Goal: Information Seeking & Learning: Learn about a topic

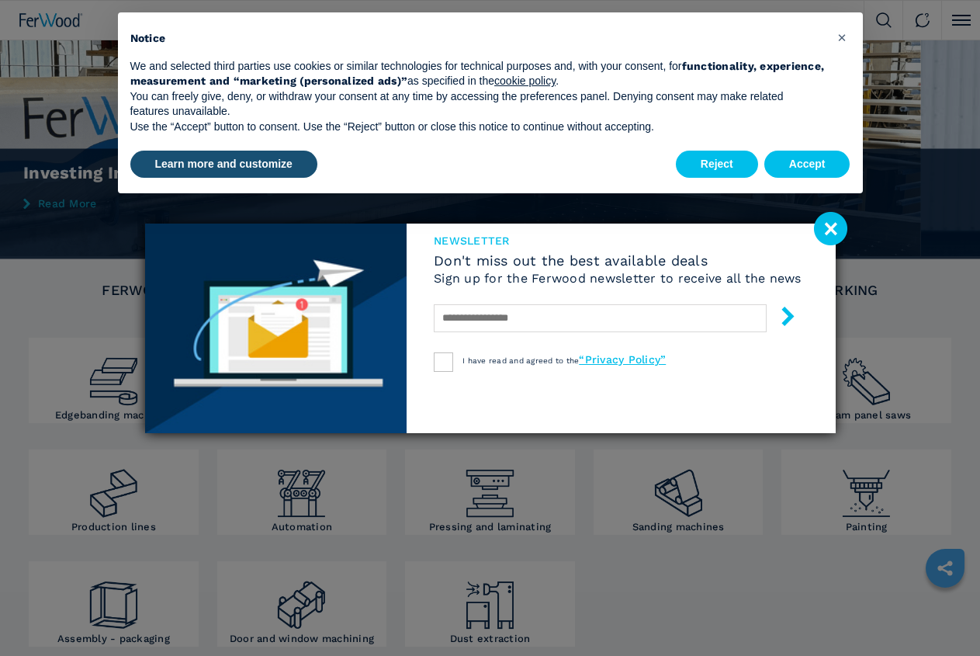
click at [824, 224] on image at bounding box center [830, 228] width 33 height 33
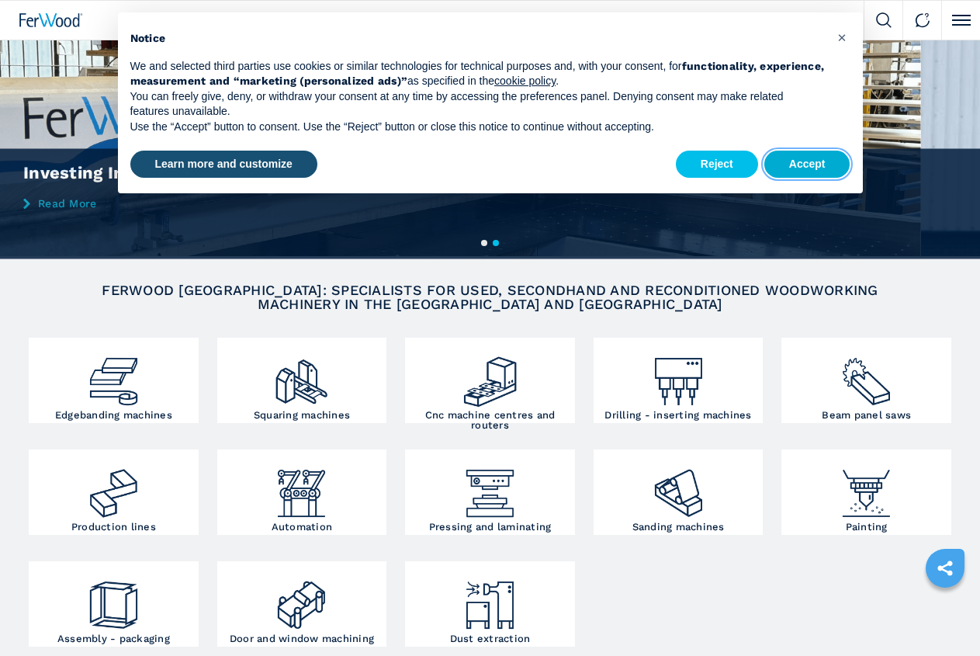
click at [817, 170] on button "Accept" at bounding box center [808, 165] width 86 height 28
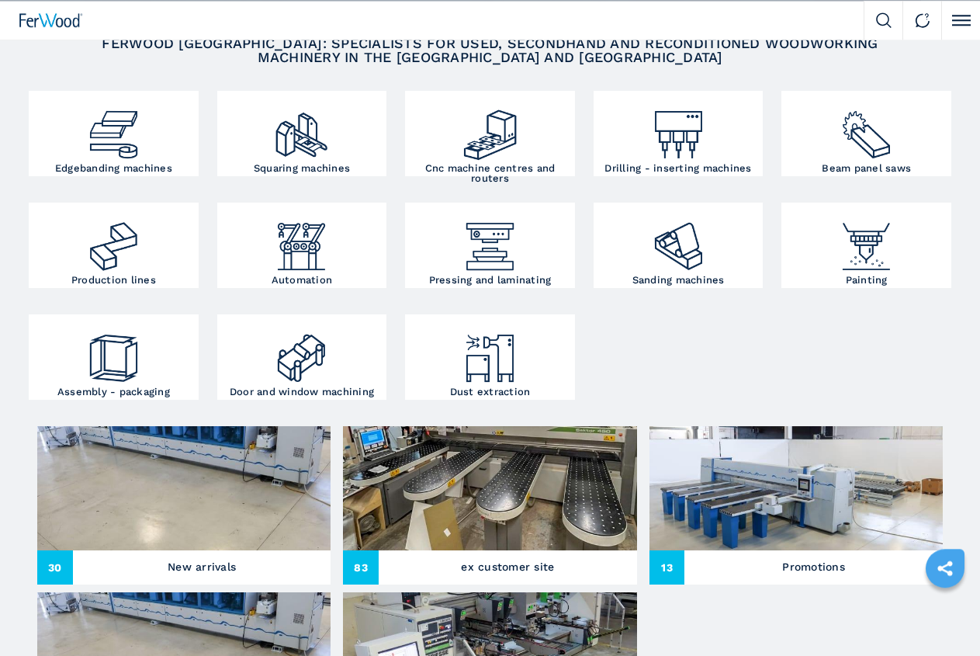
scroll to position [251, 0]
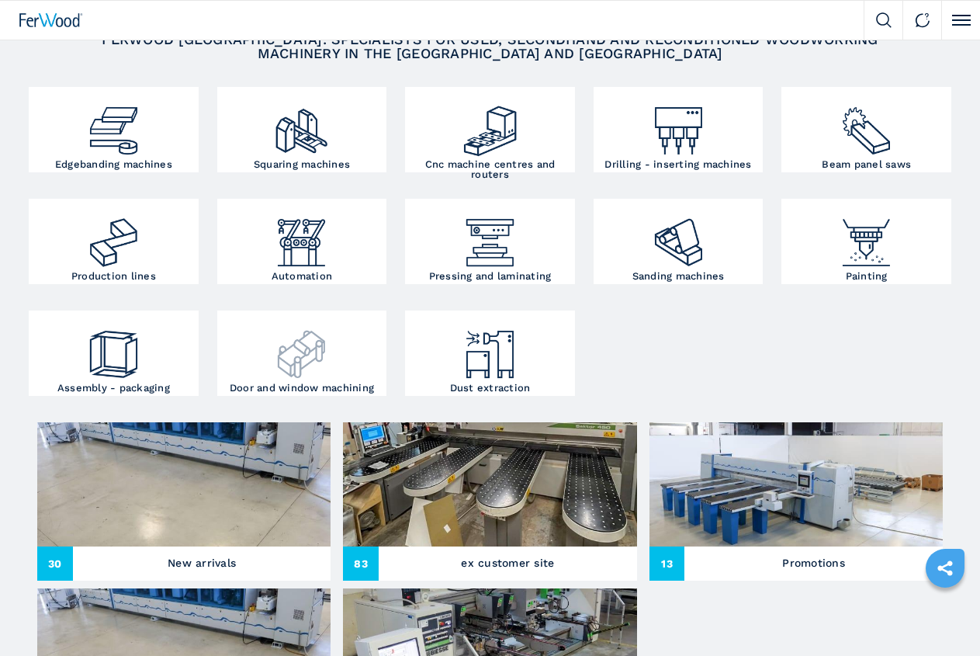
click at [374, 393] on h3 "Door and window machining" at bounding box center [302, 388] width 144 height 10
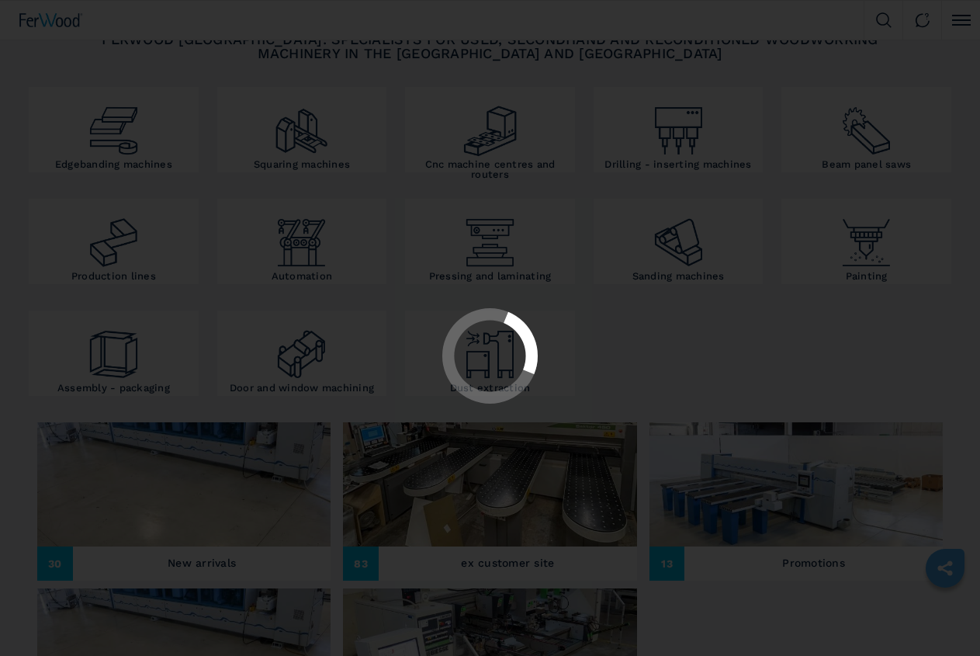
scroll to position [0, 0]
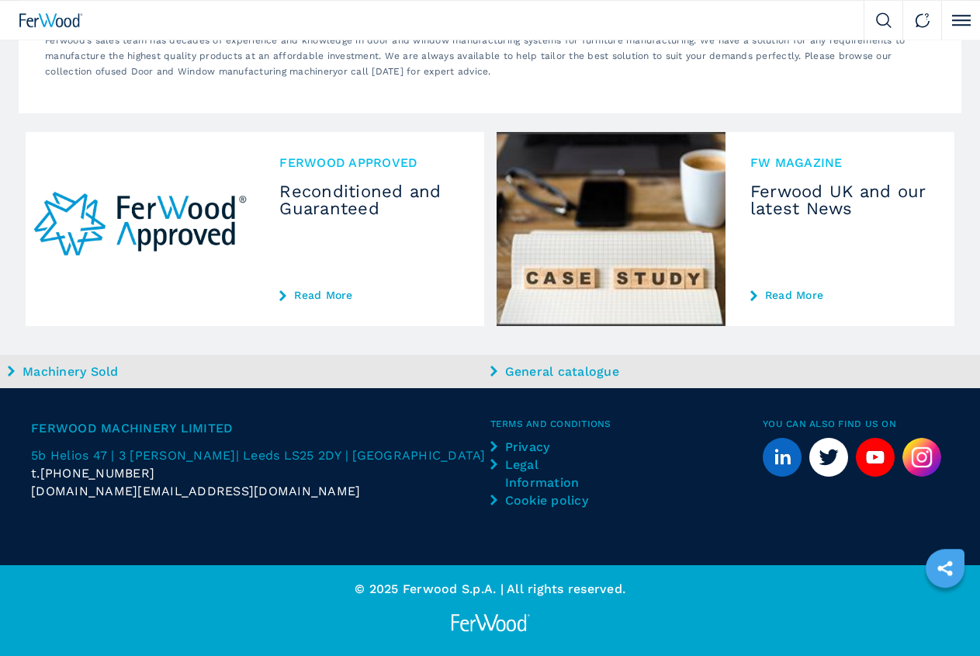
scroll to position [1583, 0]
click at [0, 0] on li "Machines" at bounding box center [0, 0] width 0 height 0
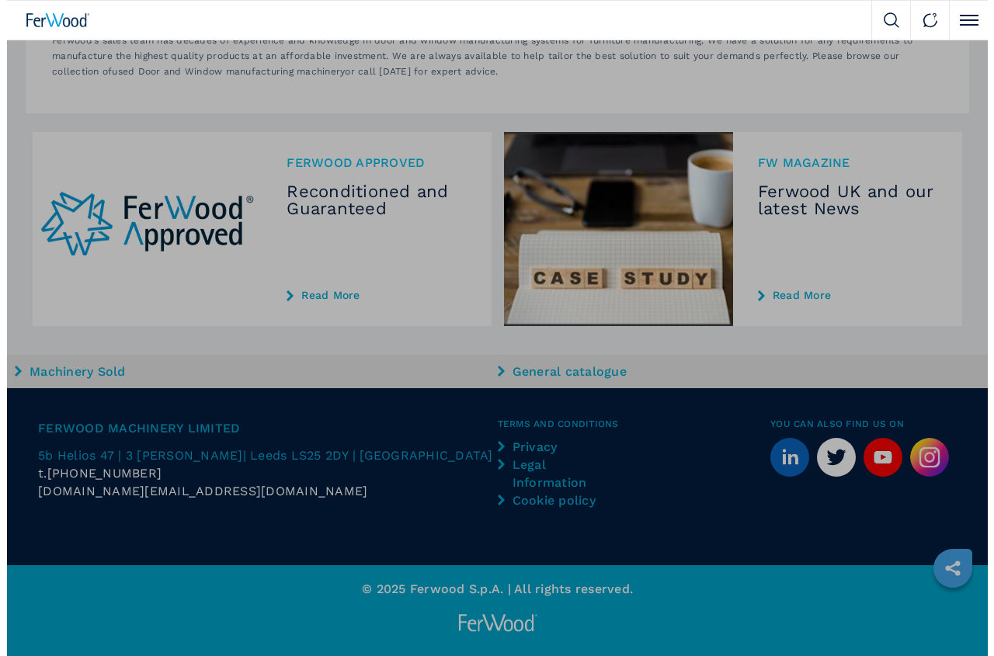
scroll to position [1527, 0]
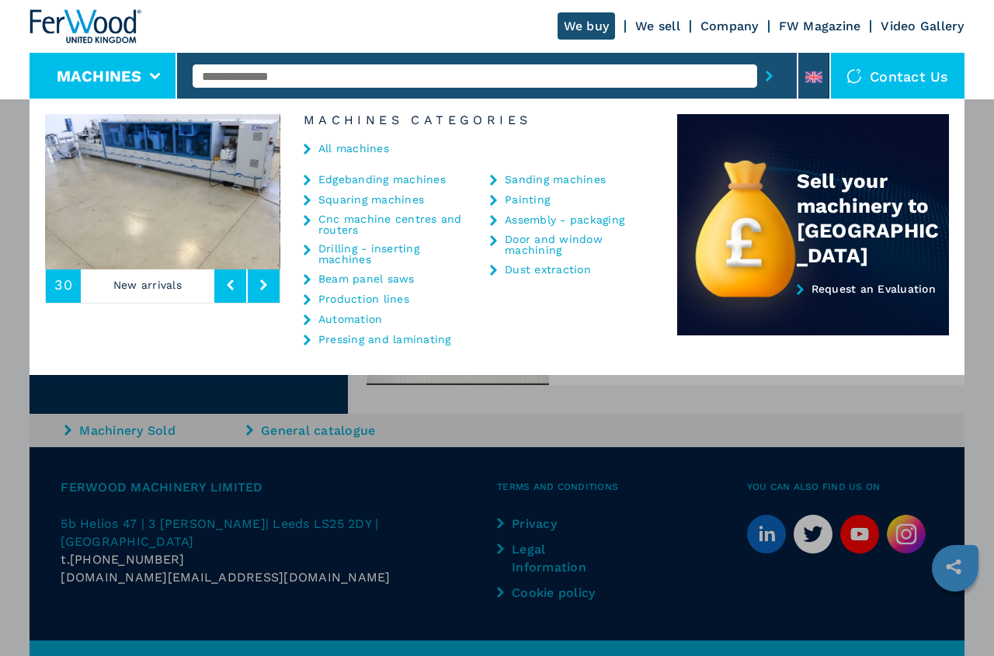
click at [307, 143] on div "All machines" at bounding box center [478, 150] width 397 height 47
click at [307, 293] on div "Production lines" at bounding box center [385, 299] width 165 height 12
click at [263, 285] on icon at bounding box center [263, 284] width 7 height 11
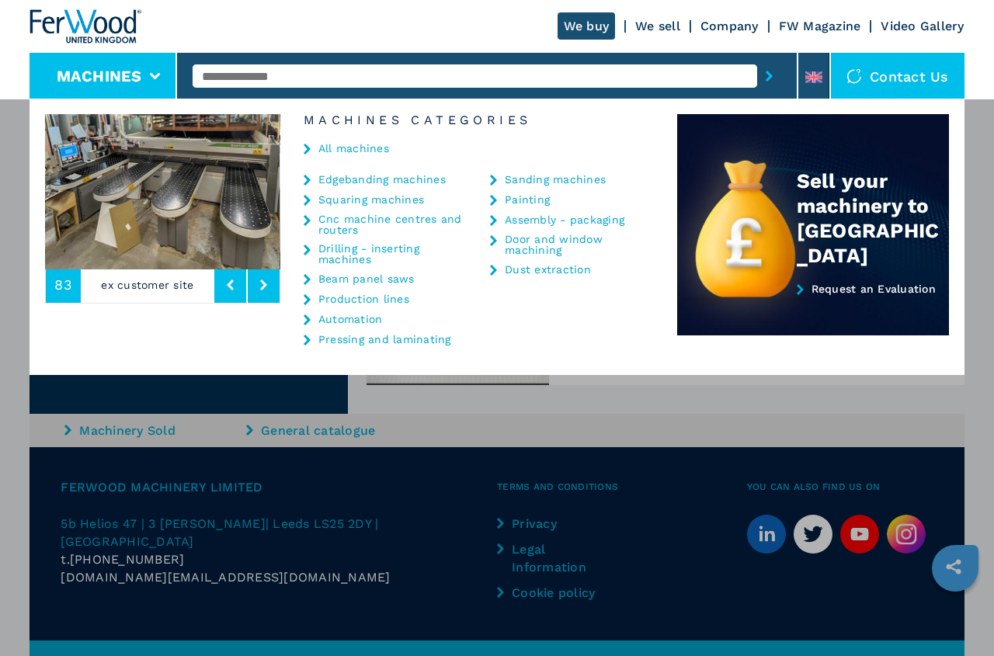
click at [263, 285] on icon at bounding box center [263, 284] width 7 height 11
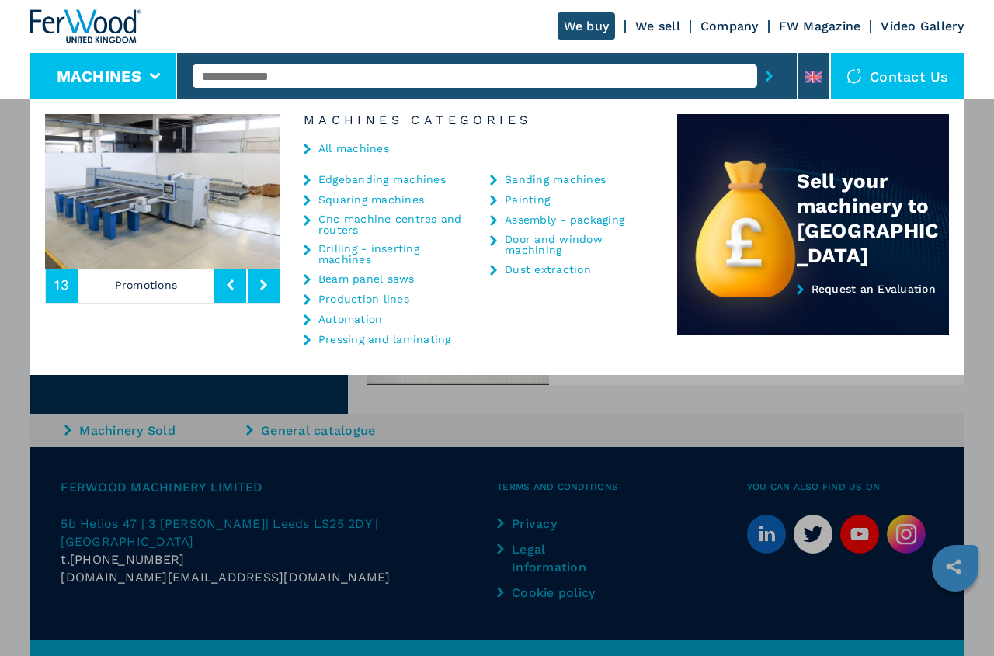
click at [258, 279] on button at bounding box center [264, 285] width 32 height 36
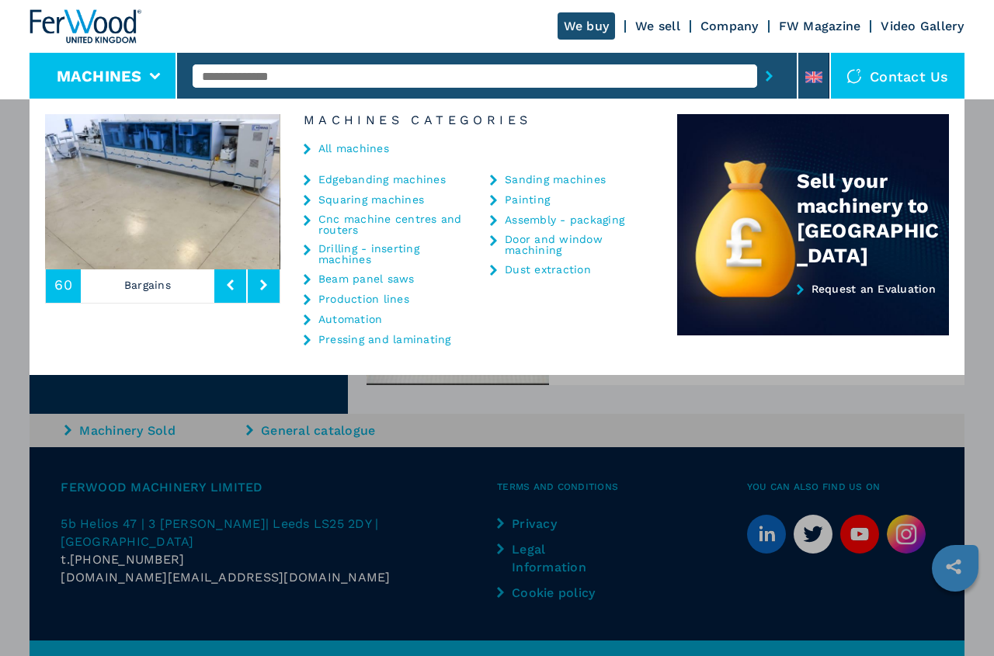
click at [258, 279] on button at bounding box center [264, 285] width 32 height 36
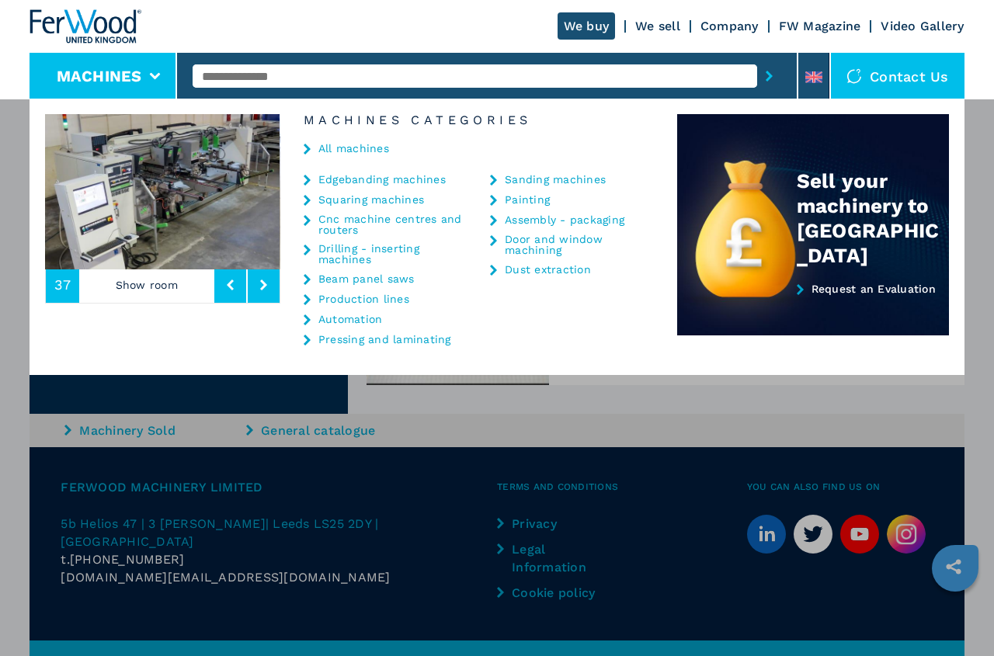
click at [258, 279] on button at bounding box center [264, 285] width 32 height 36
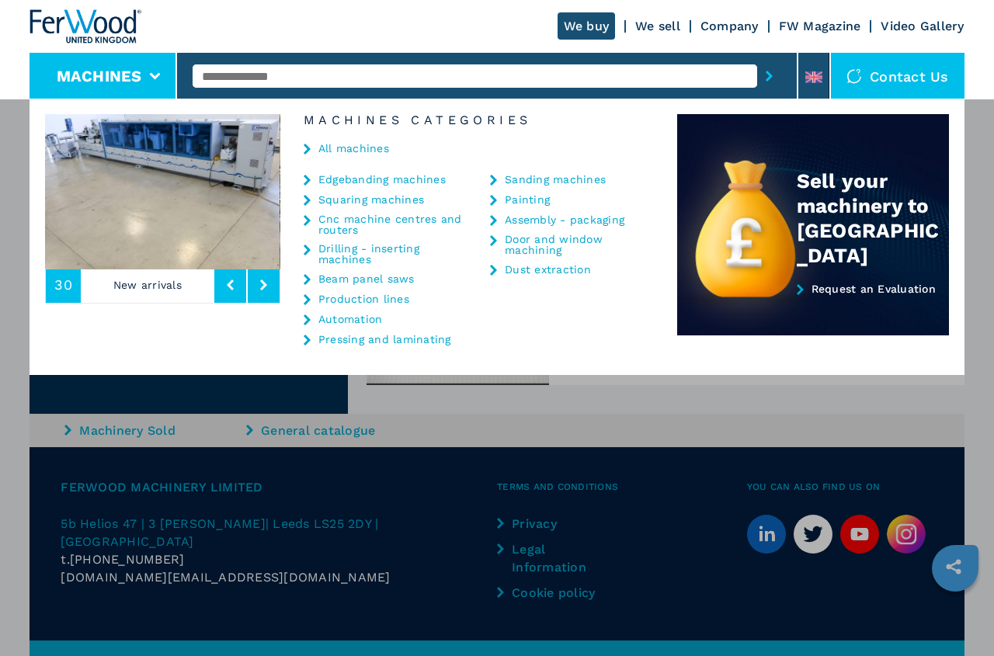
click at [258, 279] on button at bounding box center [264, 285] width 32 height 36
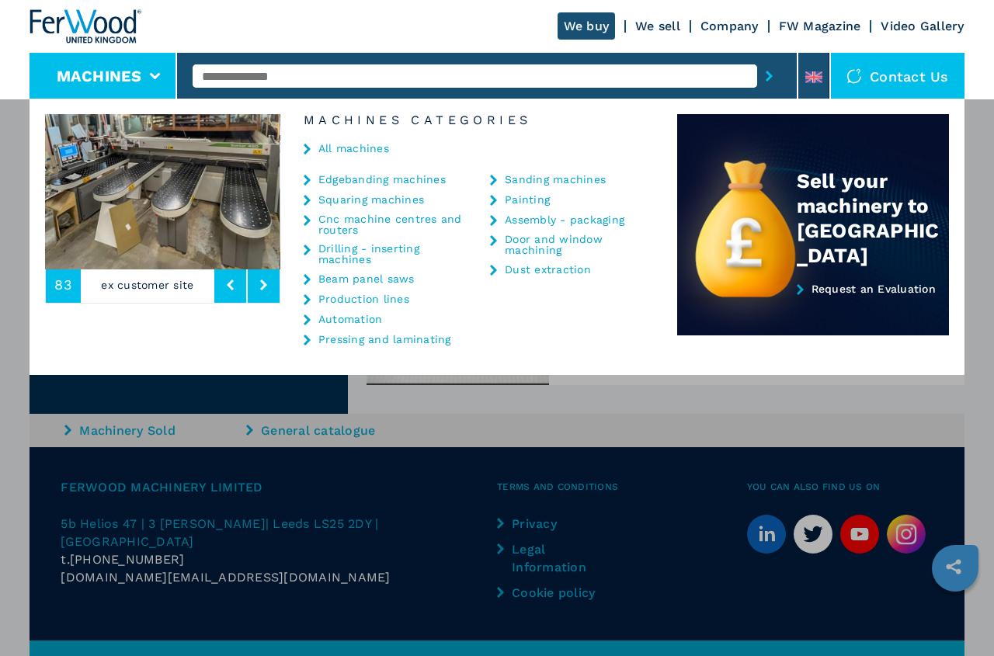
click at [258, 279] on button at bounding box center [264, 285] width 32 height 36
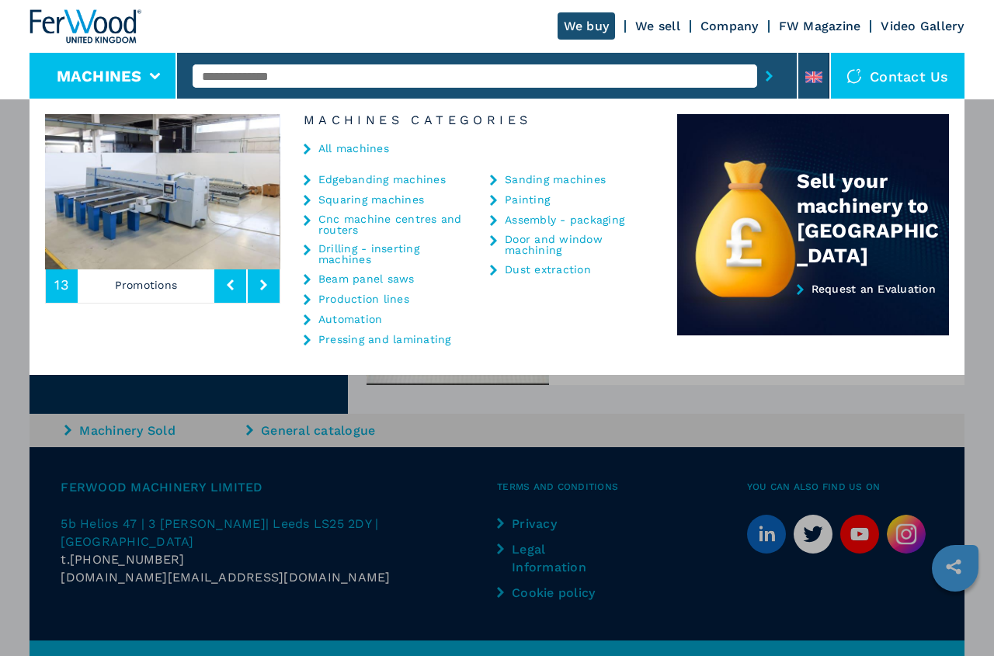
click at [258, 279] on button at bounding box center [264, 285] width 32 height 36
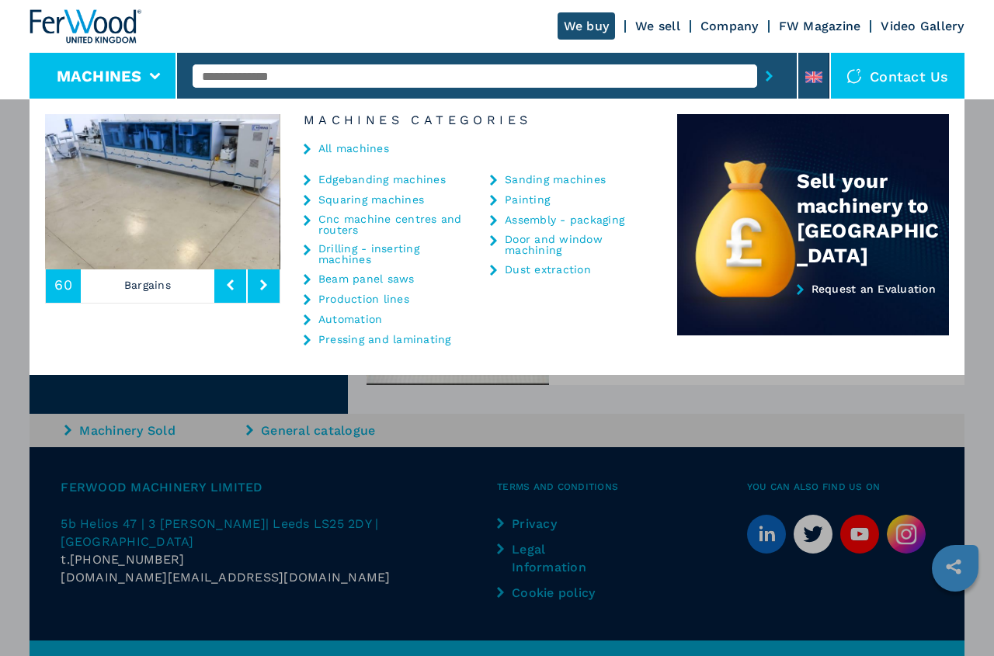
click at [258, 279] on button at bounding box center [264, 285] width 32 height 36
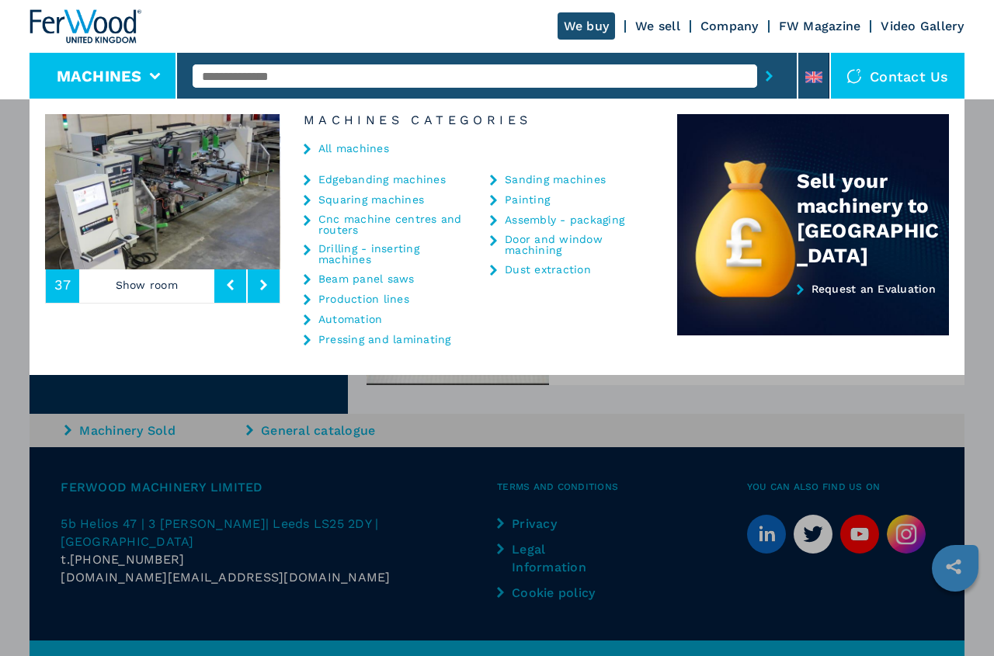
click at [91, 193] on img at bounding box center [162, 191] width 234 height 155
click at [147, 235] on img at bounding box center [162, 191] width 234 height 155
click at [330, 252] on link "Drilling - inserting machines" at bounding box center [393, 254] width 150 height 22
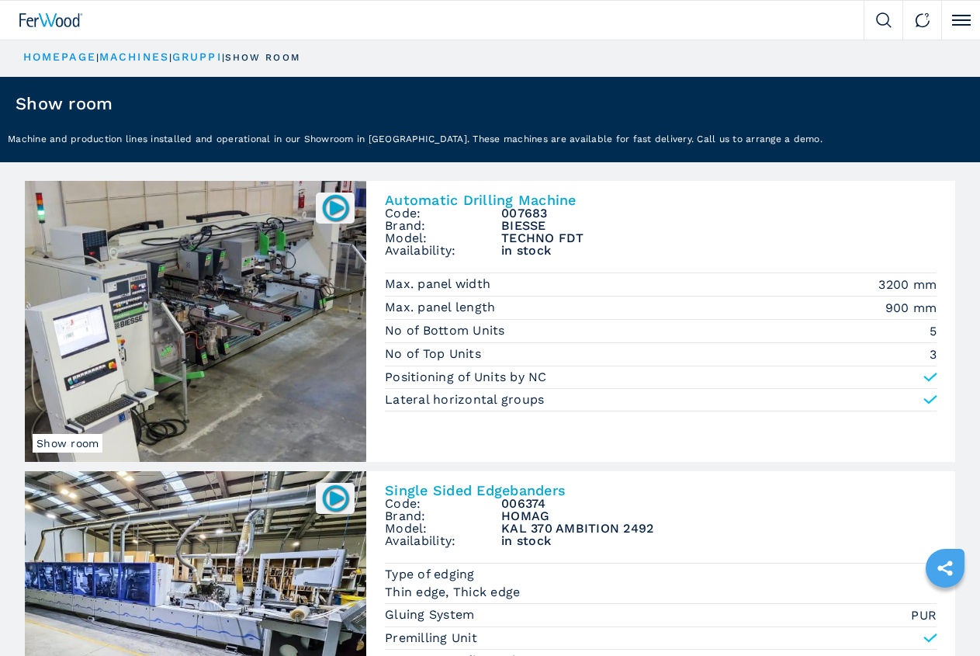
click at [0, 0] on img at bounding box center [0, 0] width 0 height 0
click at [0, 0] on select "**********" at bounding box center [0, 0] width 0 height 0
select select "********"
click option "********" at bounding box center [0, 0] width 0 height 0
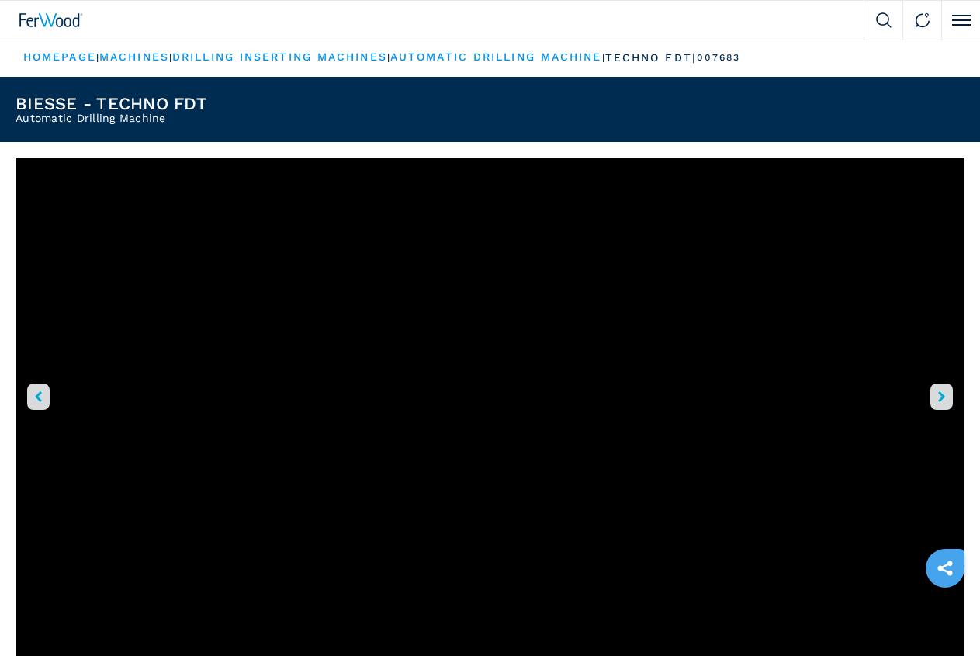
click at [938, 402] on icon "right-button" at bounding box center [941, 396] width 7 height 11
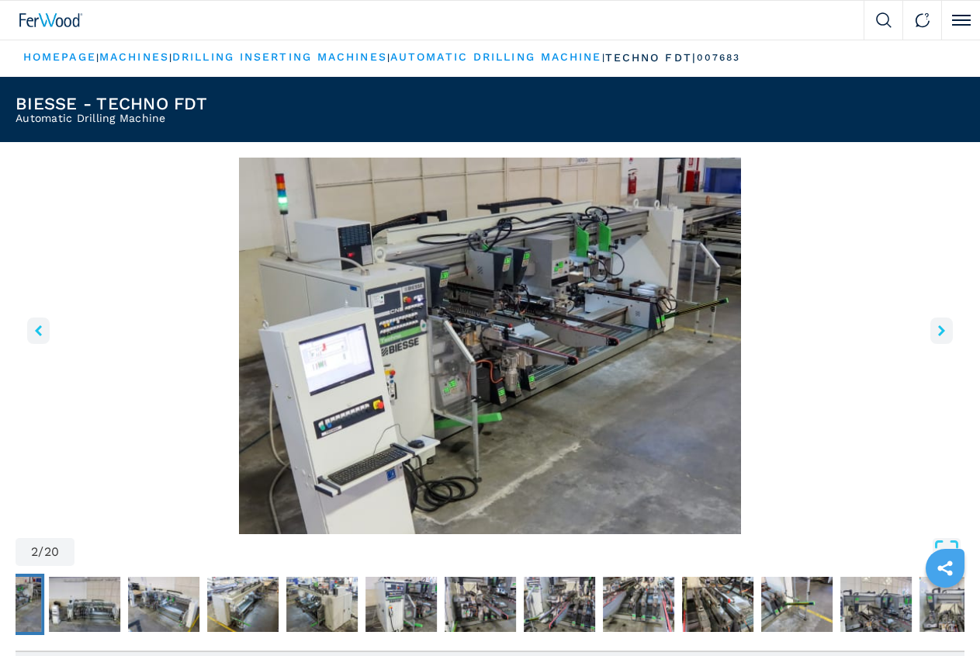
click at [938, 336] on icon "right-button" at bounding box center [941, 330] width 7 height 11
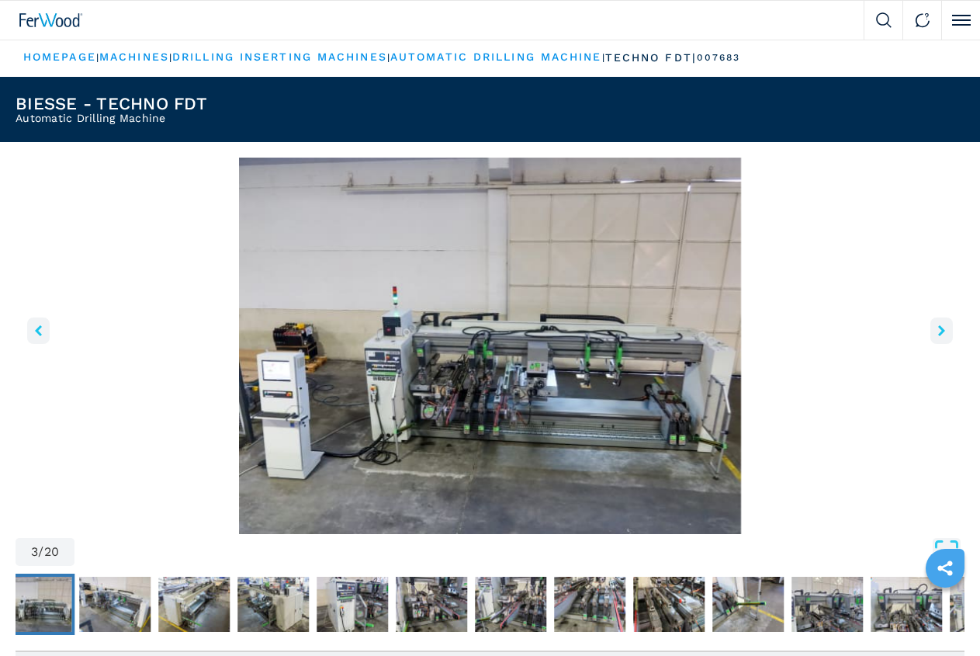
click at [938, 336] on icon "right-button" at bounding box center [941, 330] width 7 height 11
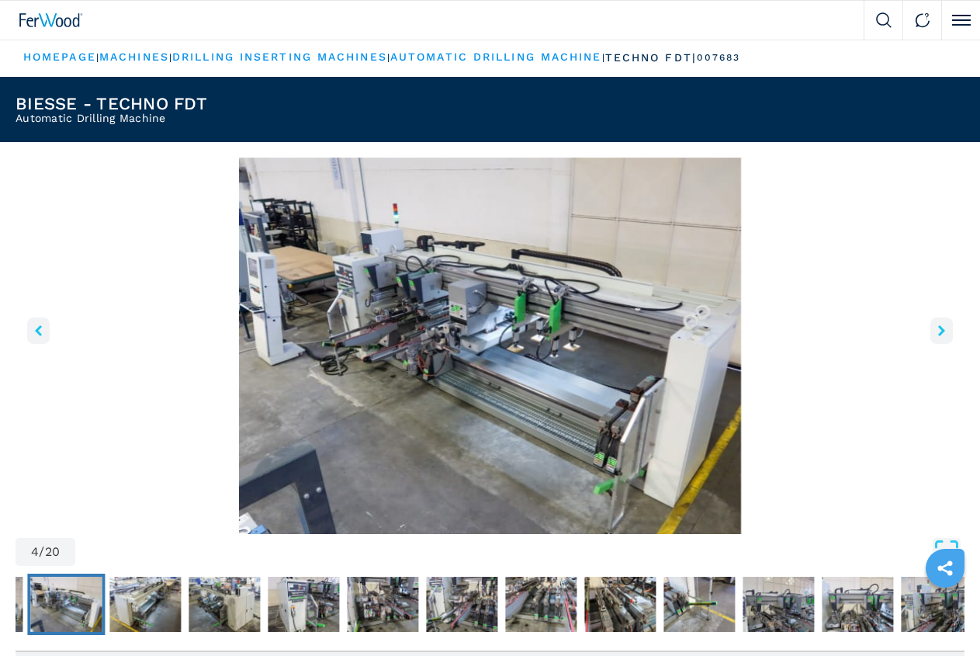
click at [938, 336] on icon "right-button" at bounding box center [941, 330] width 7 height 11
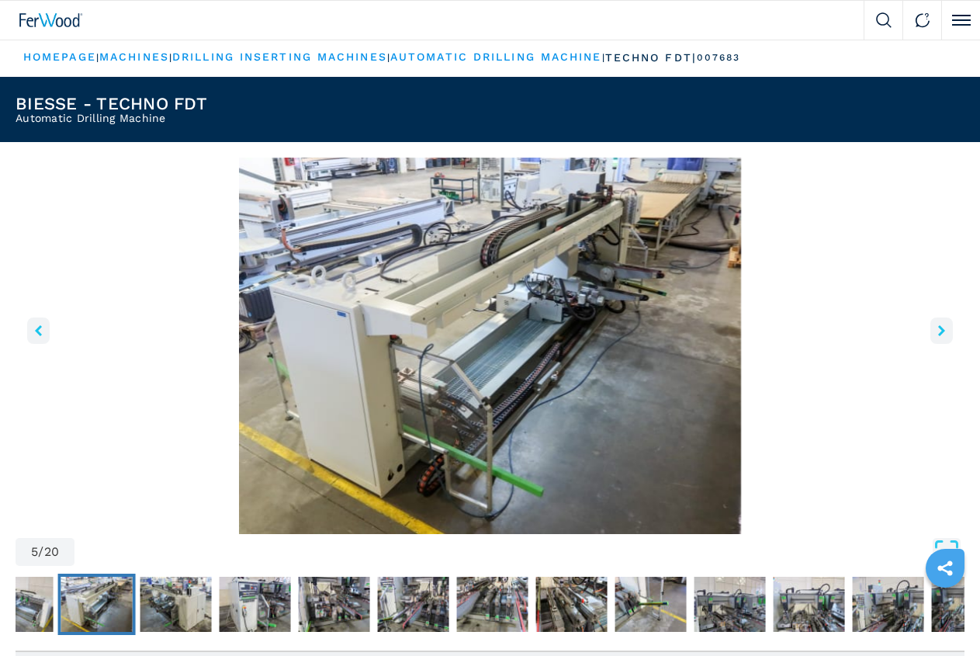
click at [938, 336] on icon "right-button" at bounding box center [941, 330] width 7 height 11
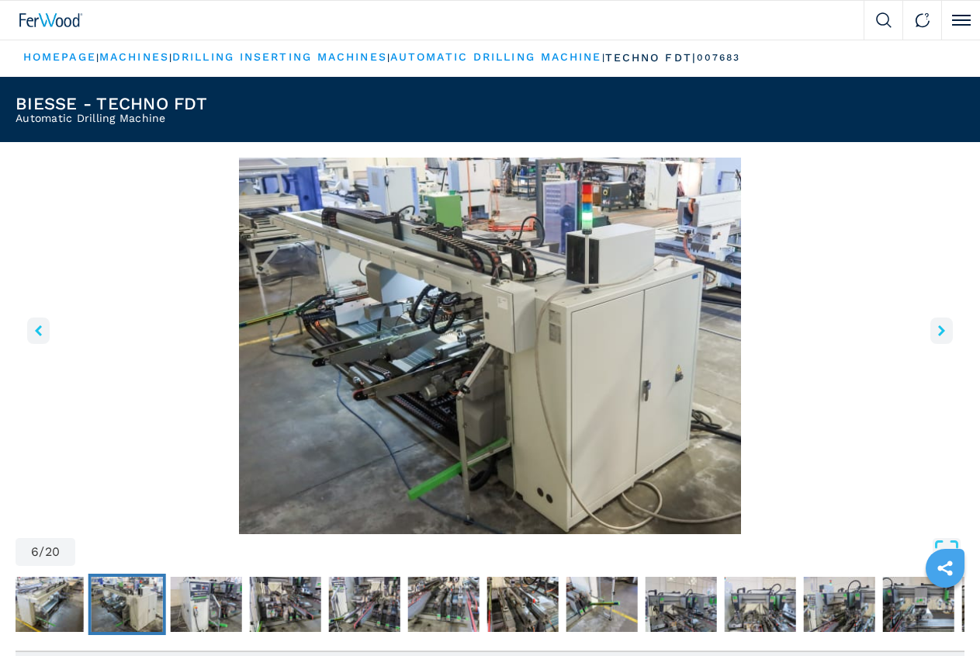
click at [938, 336] on icon "right-button" at bounding box center [941, 330] width 7 height 11
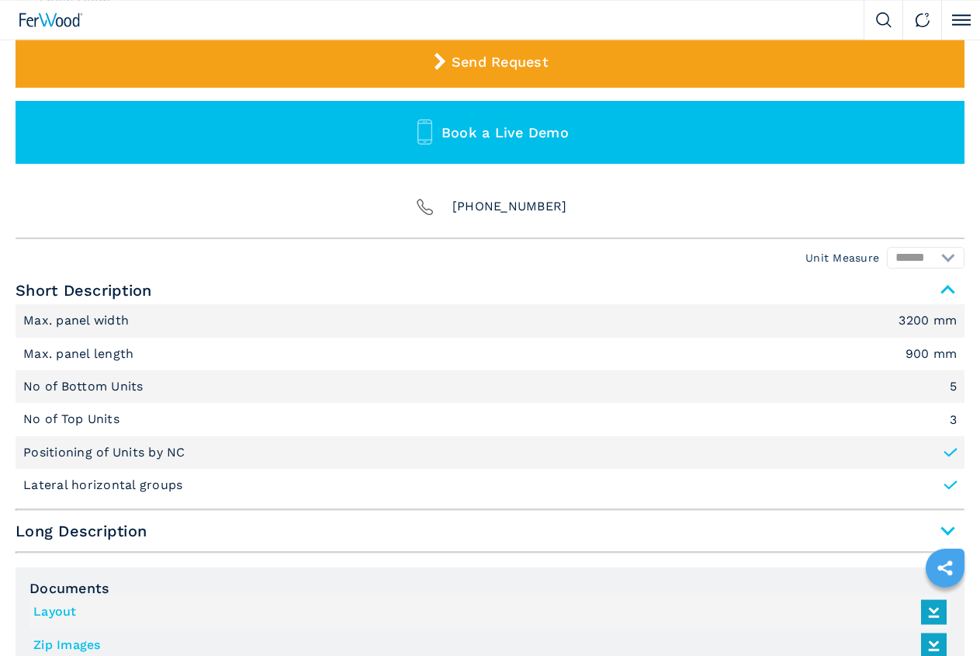
scroll to position [844, 0]
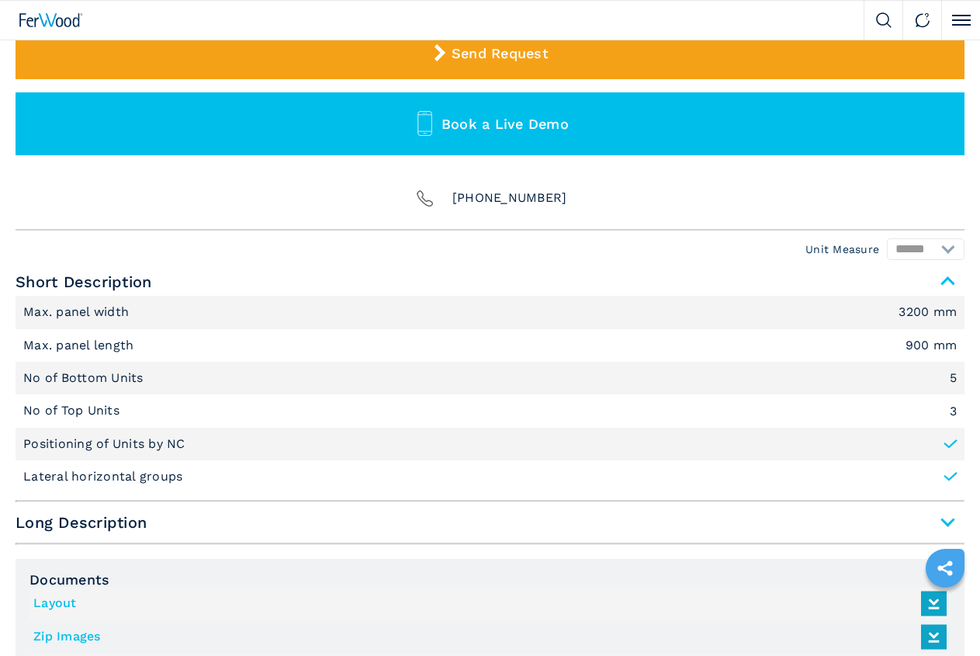
drag, startPoint x: 984, startPoint y: 650, endPoint x: 972, endPoint y: 668, distance: 22.4
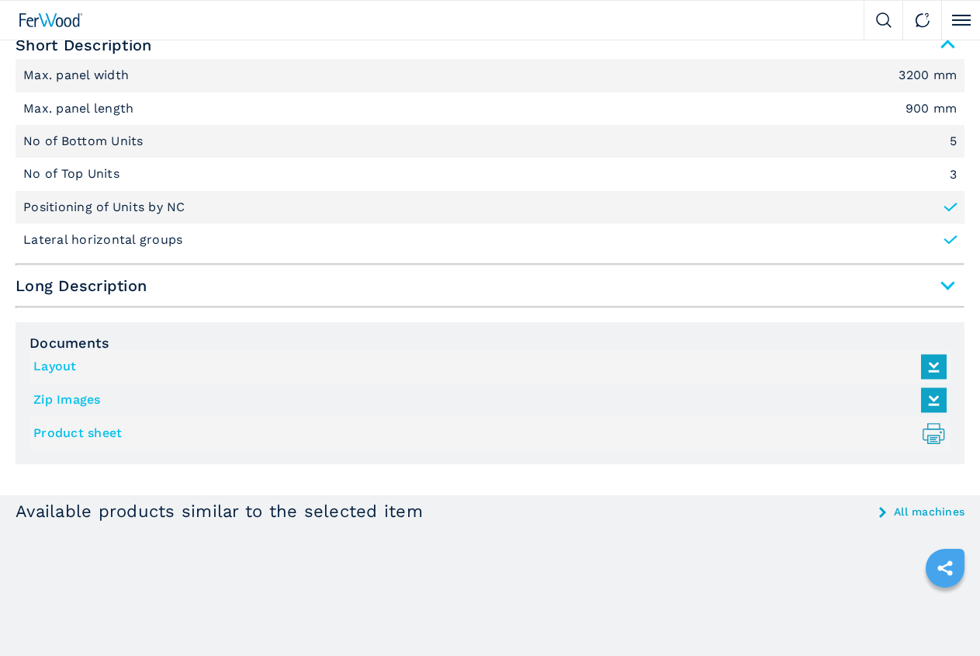
scroll to position [1082, 0]
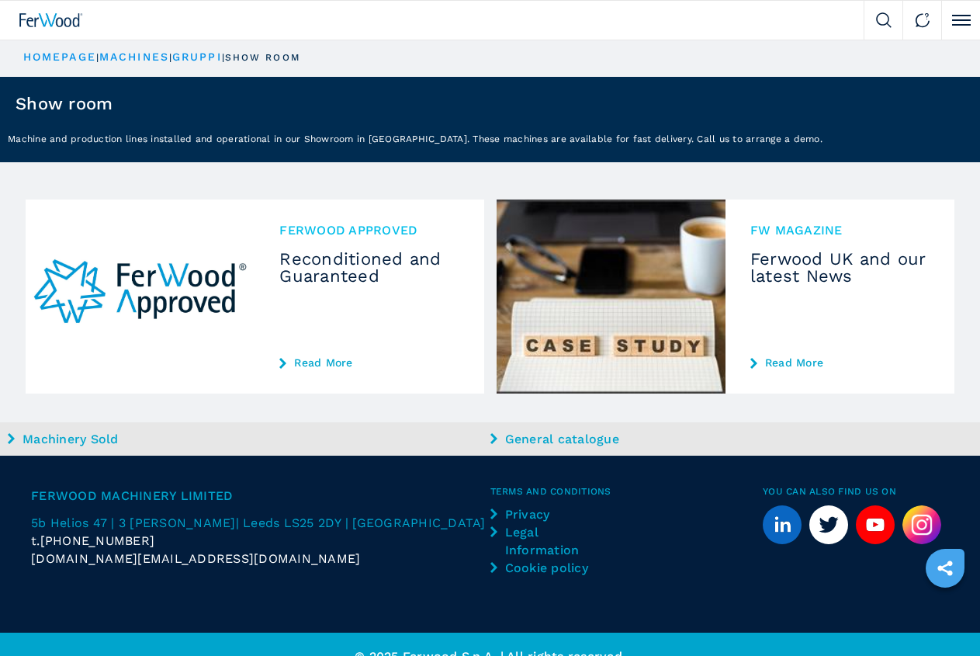
select select "********"
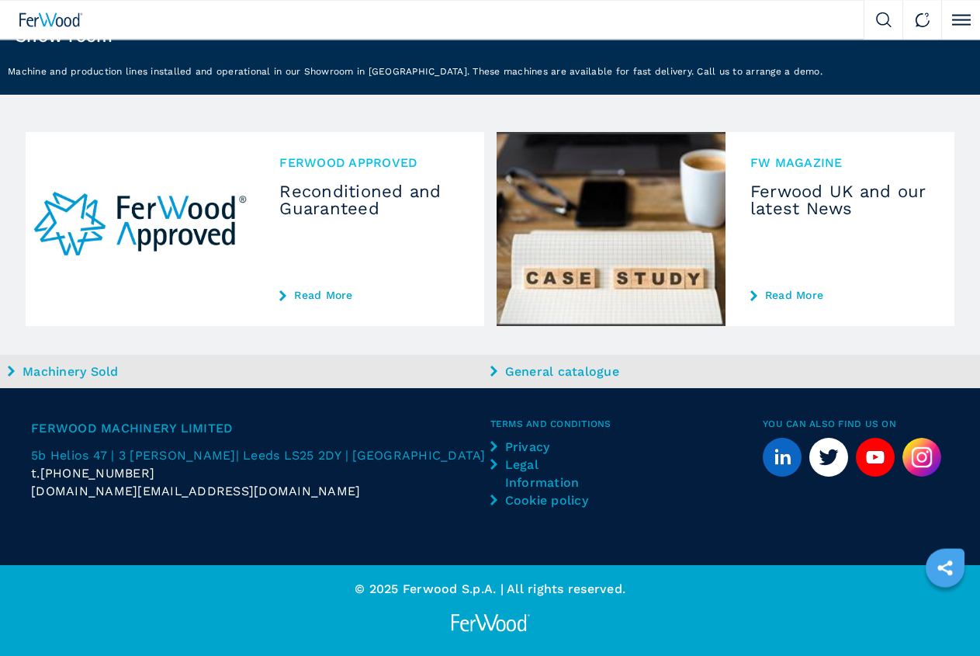
scroll to position [364, 0]
